Goal: Task Accomplishment & Management: Manage account settings

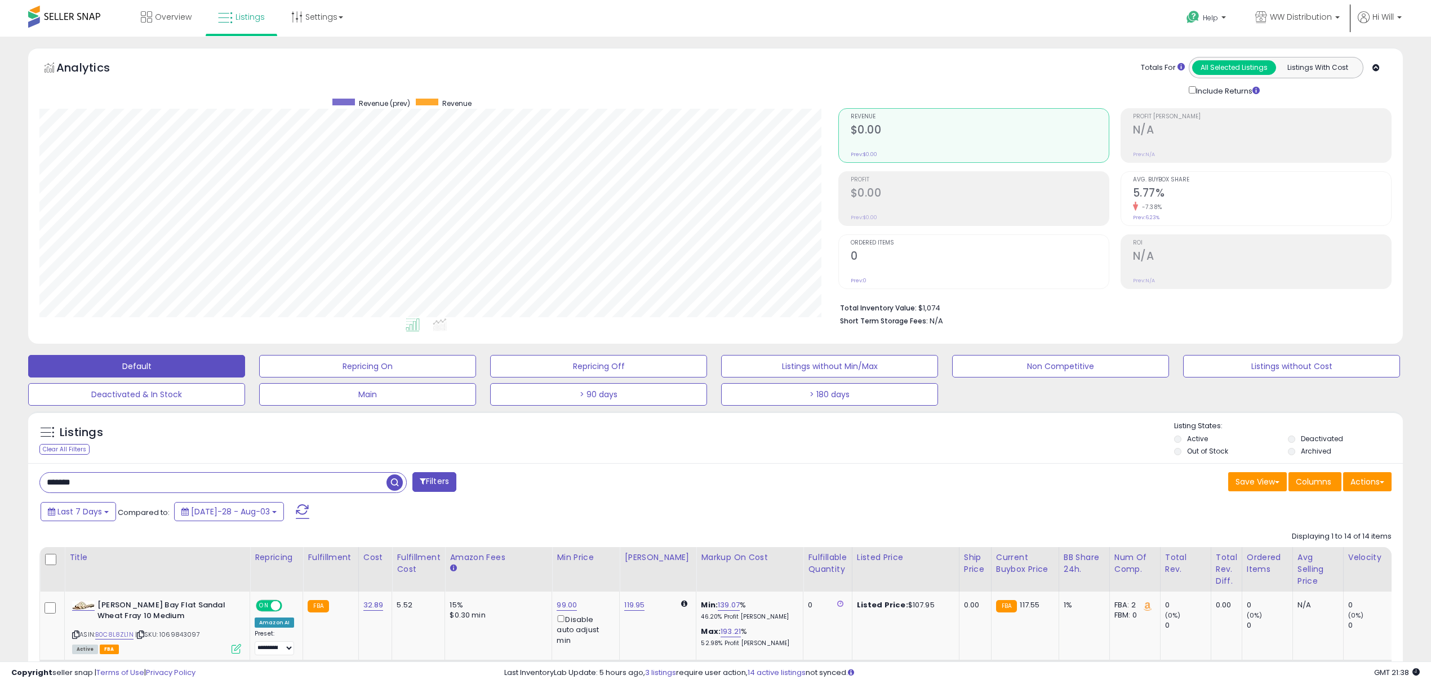
select select "**********"
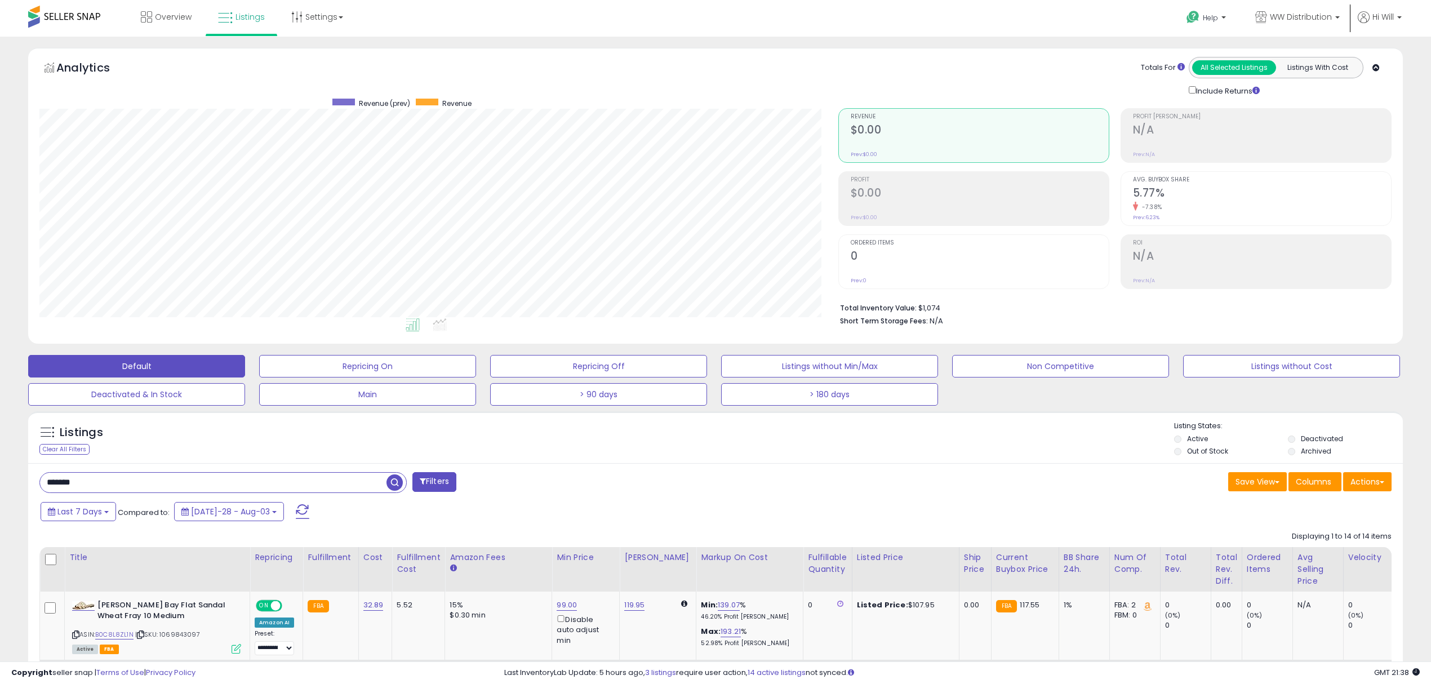
select select "**********"
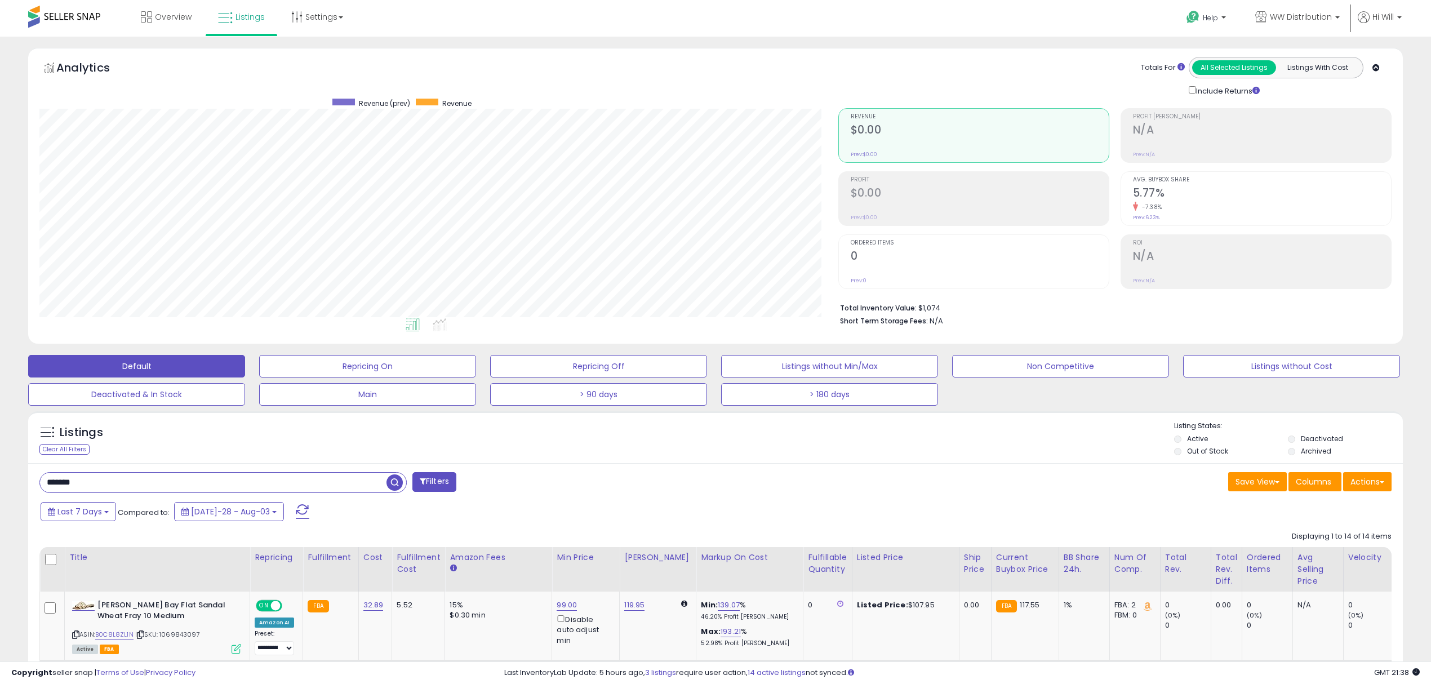
select select "**********"
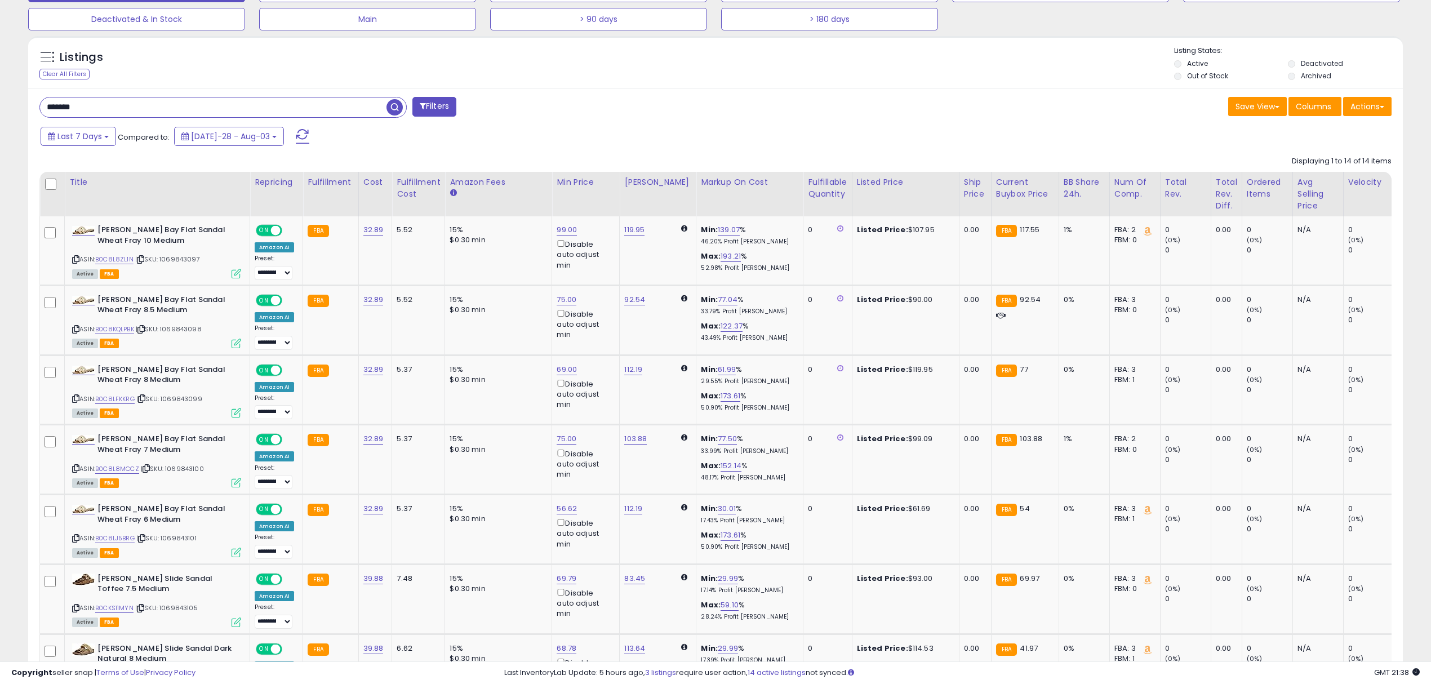
scroll to position [230, 798]
